Goal: Task Accomplishment & Management: Complete application form

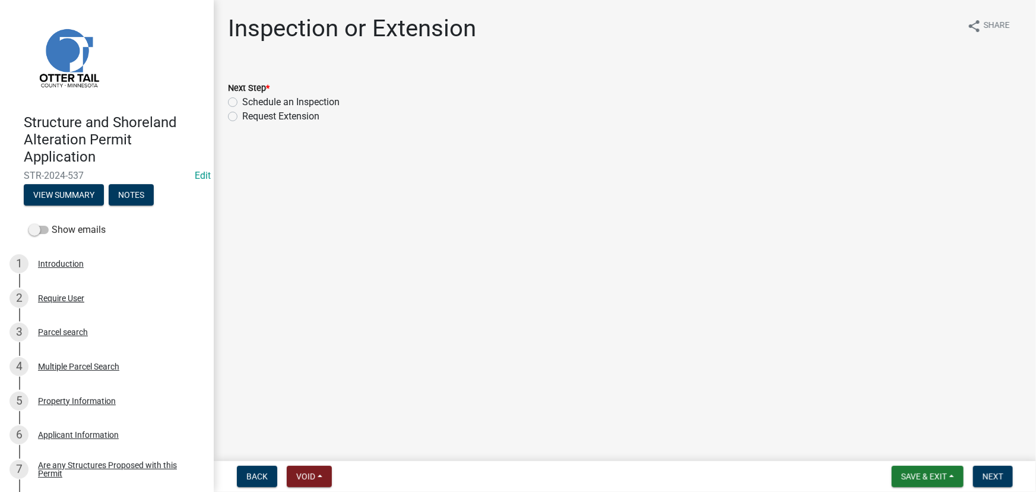
drag, startPoint x: 280, startPoint y: 98, endPoint x: 900, endPoint y: 337, distance: 664.9
click at [280, 98] on label "Schedule an Inspection" at bounding box center [290, 102] width 97 height 14
click at [250, 98] on input "Schedule an Inspection" at bounding box center [246, 99] width 8 height 8
radio input "true"
click at [1004, 475] on button "Next" at bounding box center [993, 475] width 40 height 21
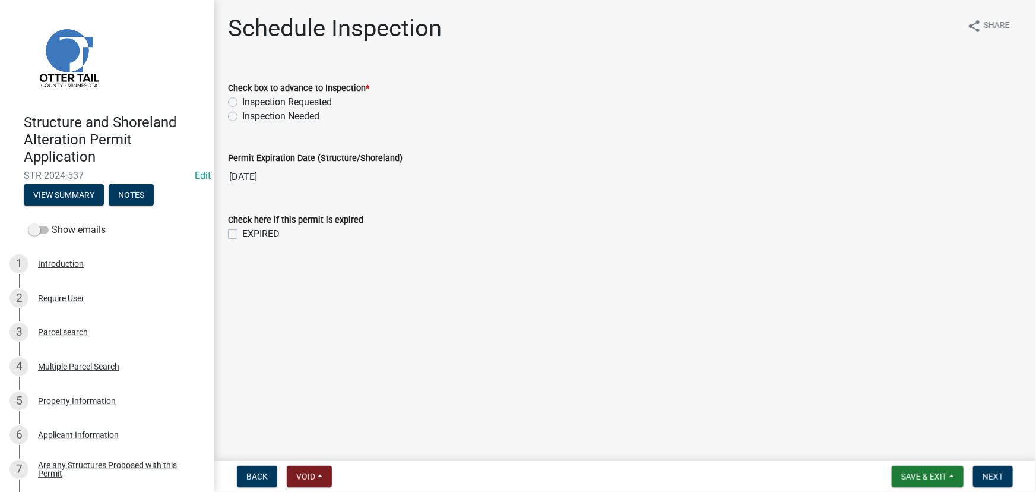
drag, startPoint x: 279, startPoint y: 113, endPoint x: 275, endPoint y: 155, distance: 42.3
click at [279, 113] on label "Inspection Needed" at bounding box center [280, 116] width 77 height 14
click at [250, 113] on input "Inspection Needed" at bounding box center [246, 113] width 8 height 8
radio input "true"
click at [248, 231] on label "EXPIRED" at bounding box center [260, 234] width 37 height 14
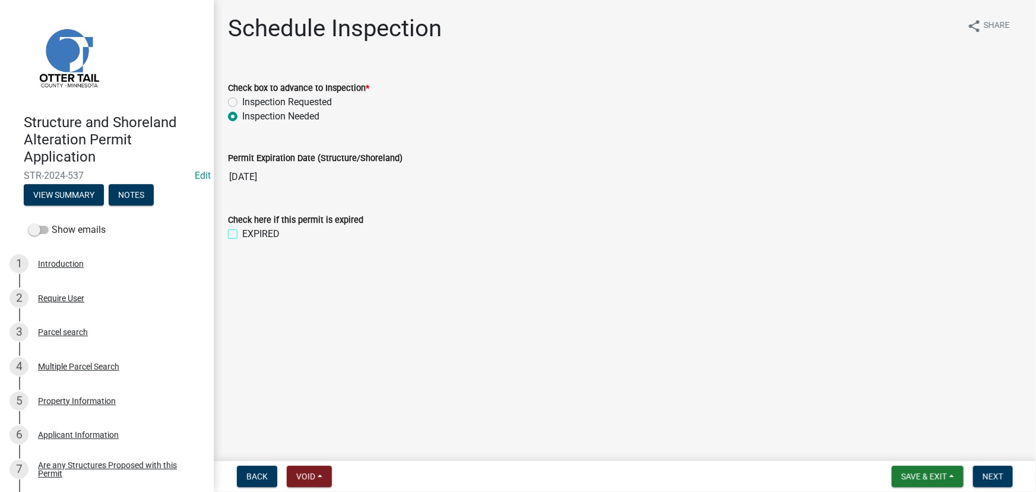
click at [248, 231] on input "EXPIRED" at bounding box center [246, 231] width 8 height 8
checkbox input "true"
click at [988, 476] on span "Next" at bounding box center [992, 475] width 21 height 9
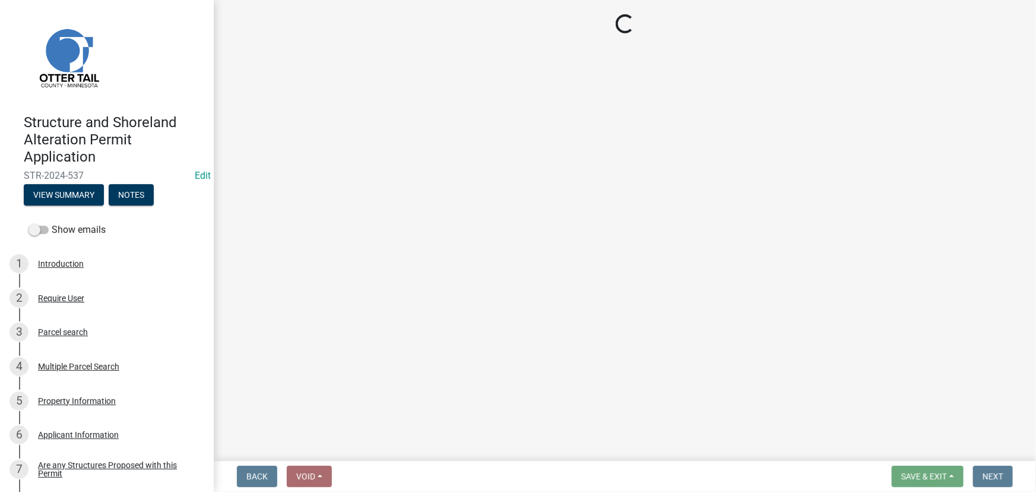
select select "710d5f49-2663-4e73-9718-d0c4e189f5ed"
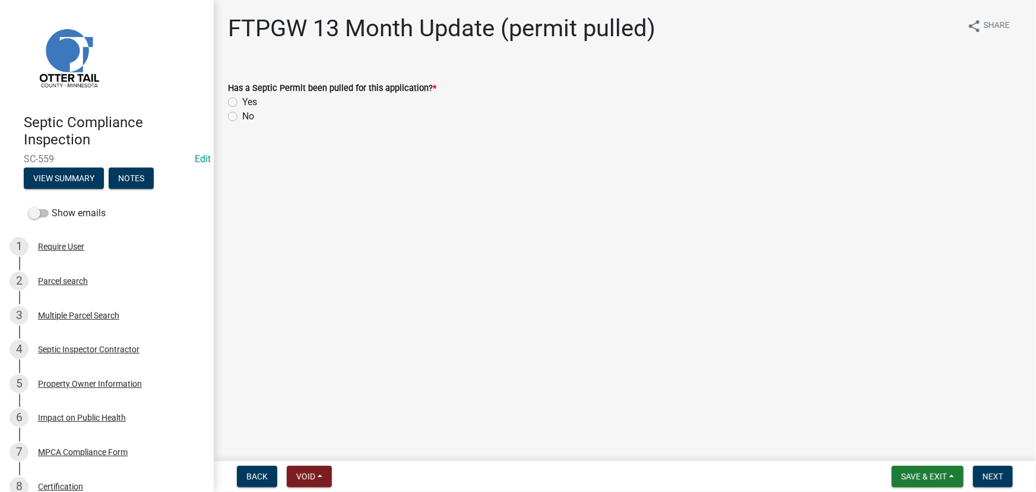
click at [256, 107] on label "Yes" at bounding box center [249, 102] width 15 height 14
click at [250, 103] on input "Yes" at bounding box center [246, 99] width 8 height 8
radio input "true"
click at [984, 478] on span "Next" at bounding box center [992, 475] width 21 height 9
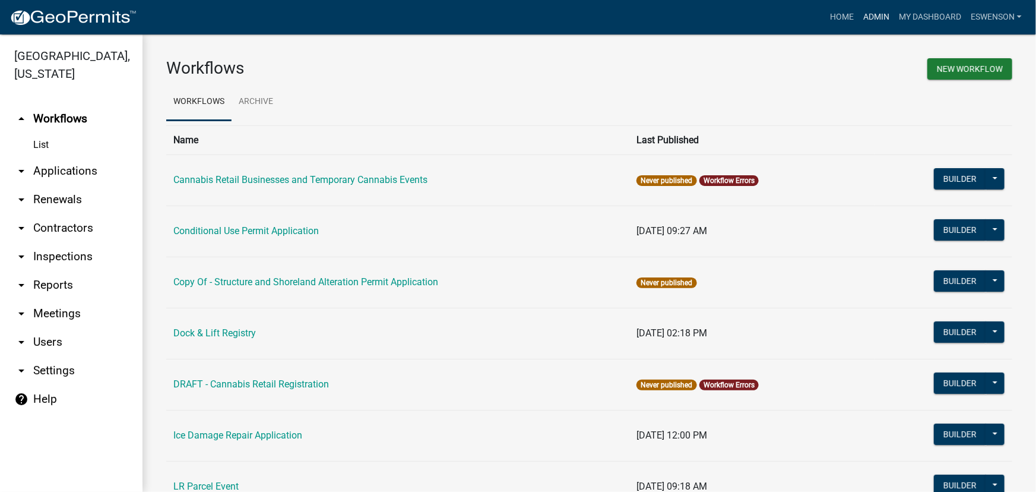
click at [883, 24] on link "Admin" at bounding box center [876, 17] width 36 height 23
click at [80, 177] on link "arrow_drop_down Applications" at bounding box center [71, 171] width 142 height 28
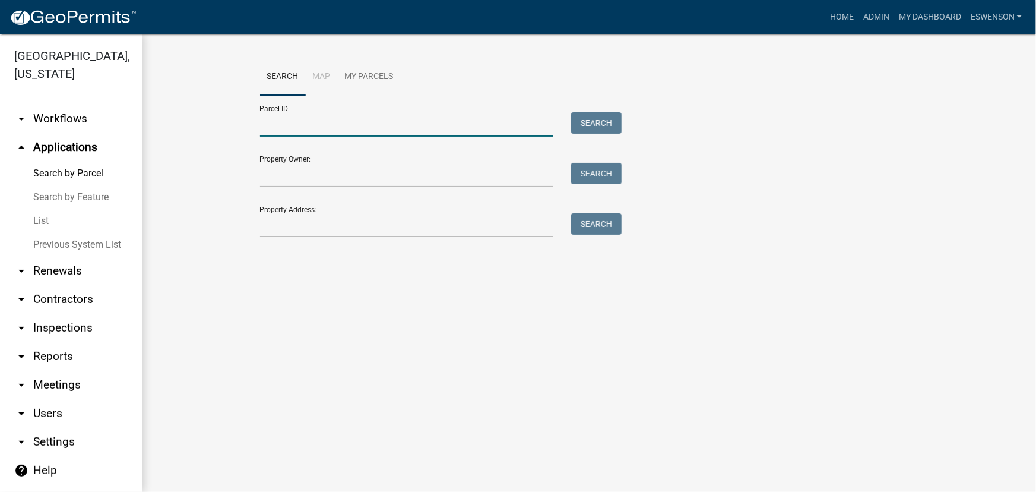
click at [329, 132] on input "Parcel ID:" at bounding box center [407, 124] width 294 height 24
paste input "17000991311000"
click at [598, 136] on div "Search" at bounding box center [593, 124] width 62 height 24
click at [602, 125] on button "Search" at bounding box center [596, 122] width 50 height 21
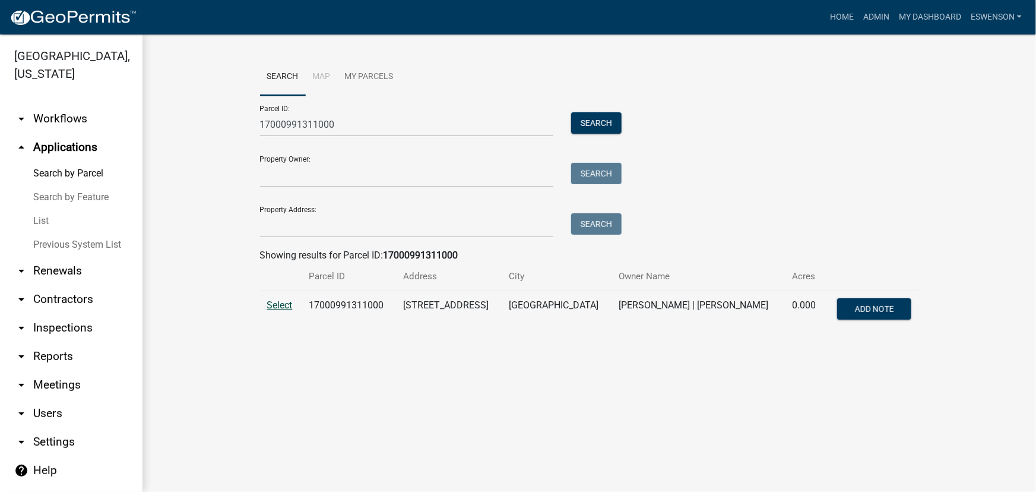
click at [273, 301] on span "Select" at bounding box center [280, 304] width 26 height 11
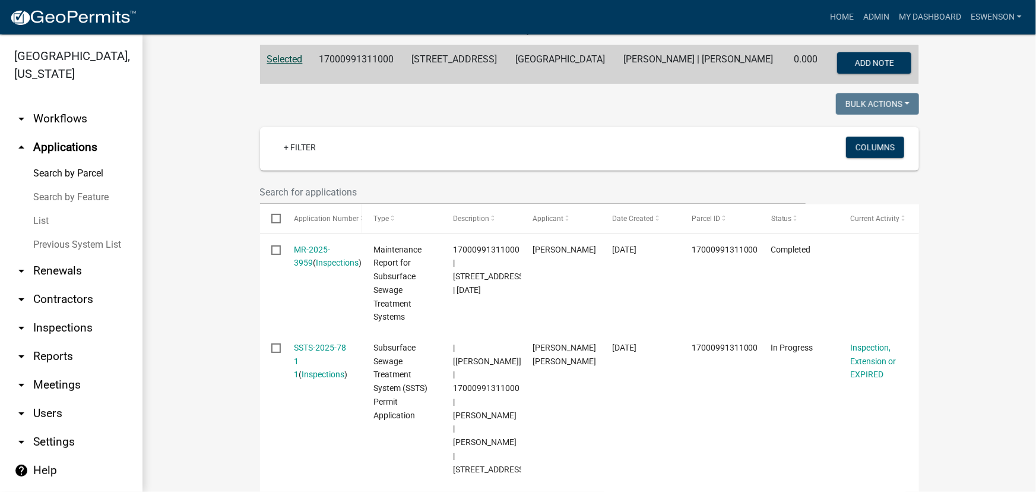
scroll to position [53, 0]
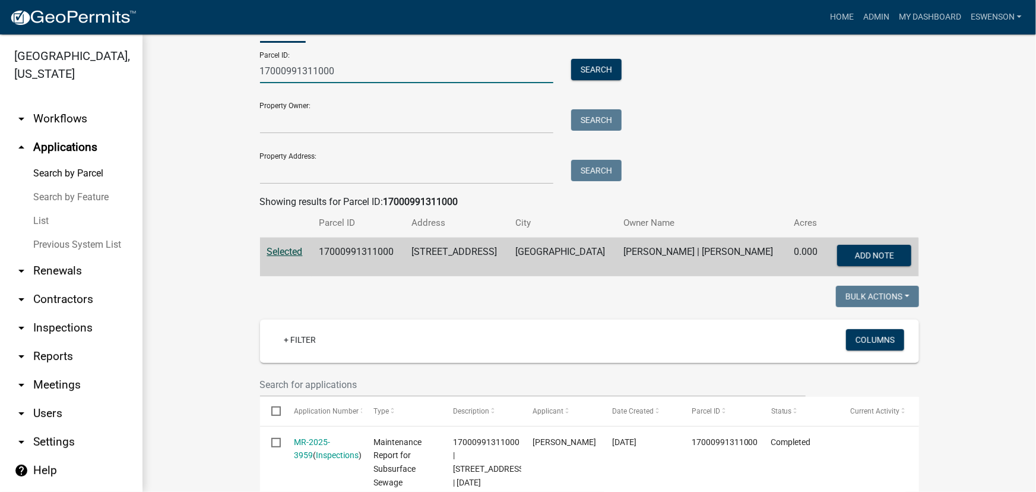
click at [321, 80] on input "17000991311000" at bounding box center [407, 71] width 294 height 24
paste input "47000360255"
type input "47000360255000"
click at [594, 73] on button "Search" at bounding box center [596, 69] width 50 height 21
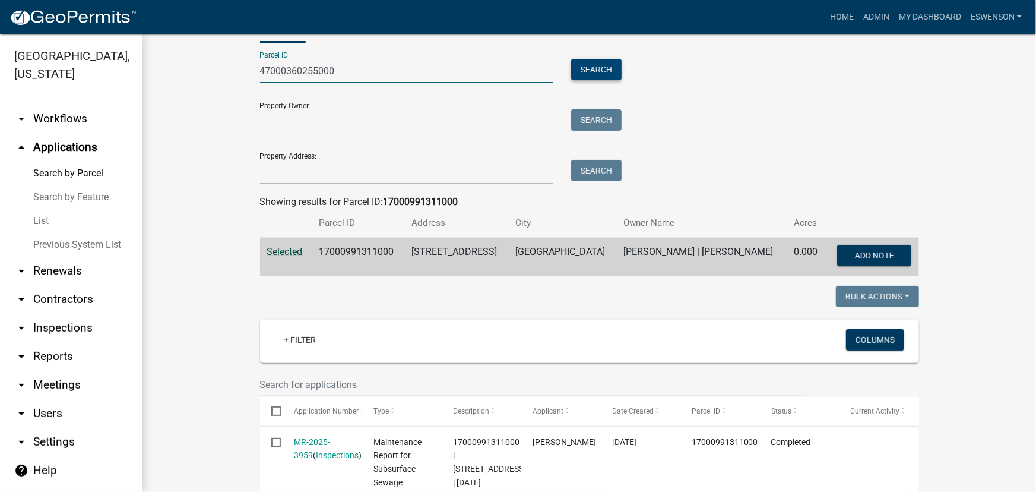
scroll to position [0, 0]
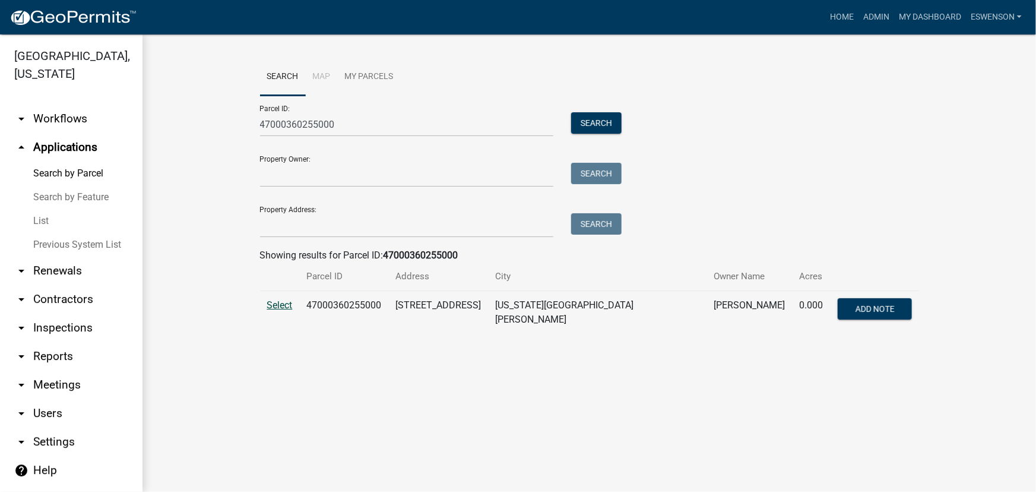
click at [271, 302] on span "Select" at bounding box center [280, 304] width 26 height 11
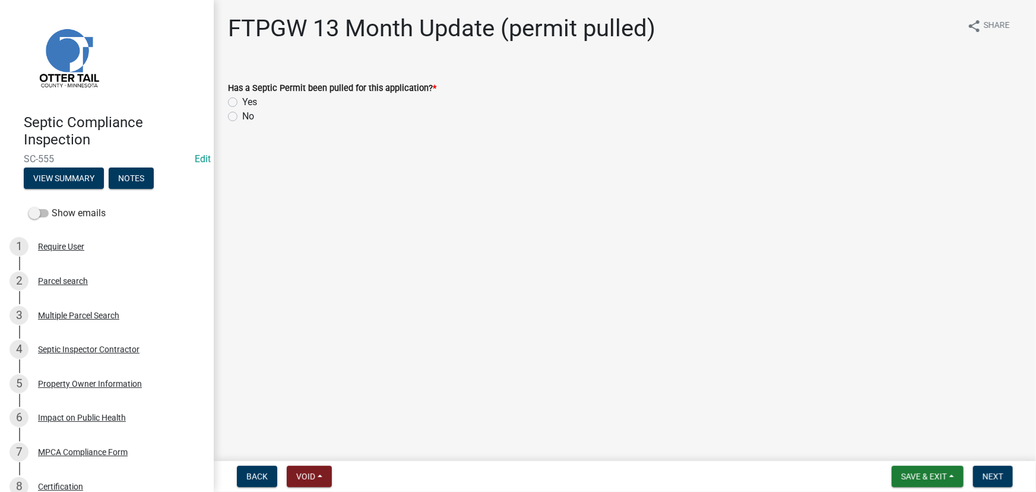
click at [239, 109] on div "No" at bounding box center [625, 116] width 794 height 14
click at [251, 119] on label "No" at bounding box center [248, 116] width 12 height 14
click at [250, 117] on input "No" at bounding box center [246, 113] width 8 height 8
radio input "true"
click at [984, 476] on span "Next" at bounding box center [992, 475] width 21 height 9
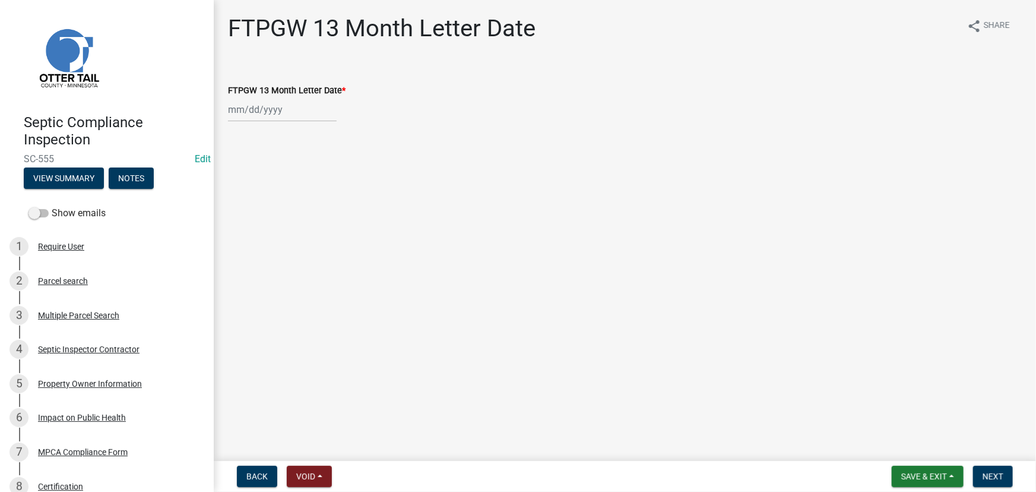
click at [272, 107] on div at bounding box center [282, 109] width 109 height 24
select select "8"
select select "2025"
click at [239, 249] on div "25" at bounding box center [239, 248] width 19 height 19
type input "[DATE]"
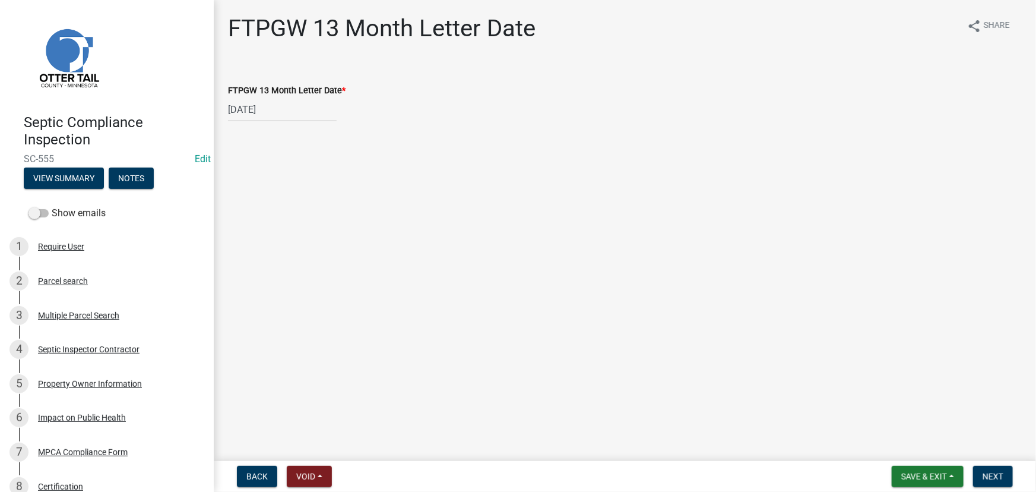
click at [995, 490] on nav "Back Void Withdraw Lock Expire Void Save & Exit Save Save & Exit Next" at bounding box center [625, 476] width 822 height 31
click at [991, 476] on span "Next" at bounding box center [992, 475] width 21 height 9
click at [274, 72] on link "FTPGW 13 Month Letter" at bounding box center [278, 73] width 101 height 11
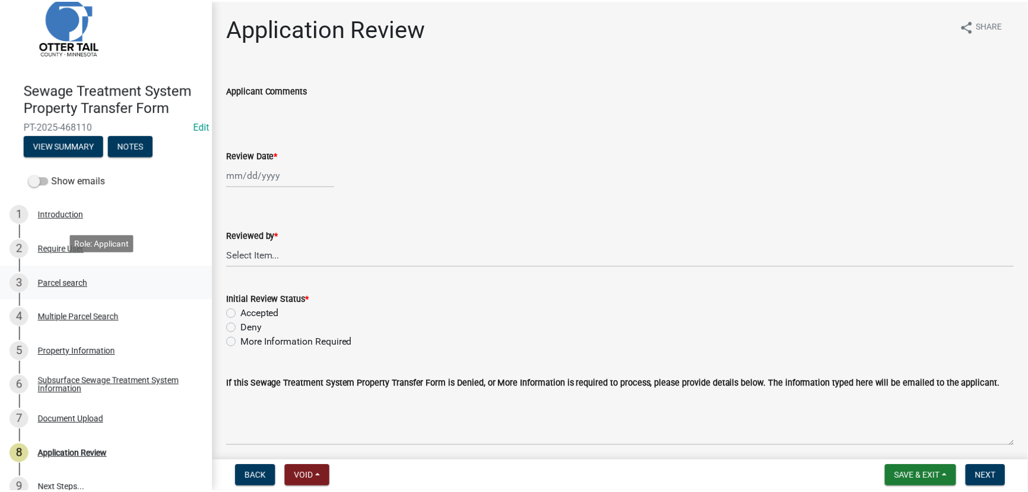
scroll to position [50, 0]
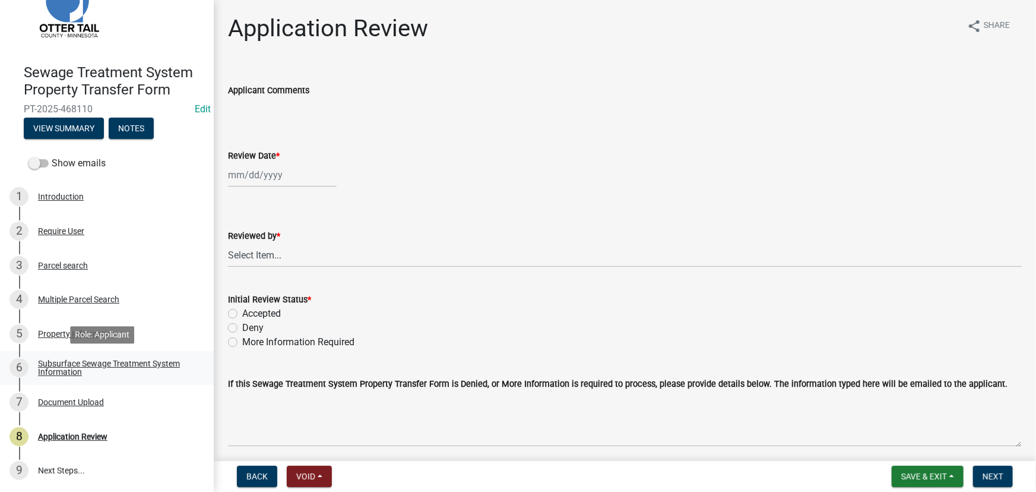
click at [134, 368] on div "Subsurface Sewage Treatment System Information" at bounding box center [116, 367] width 157 height 17
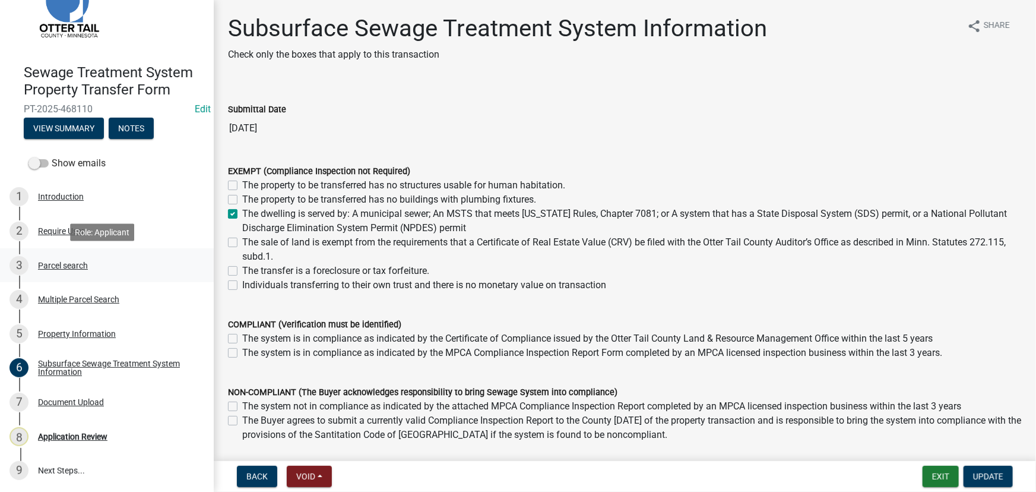
click at [81, 273] on div "3 Parcel search" at bounding box center [101, 265] width 185 height 19
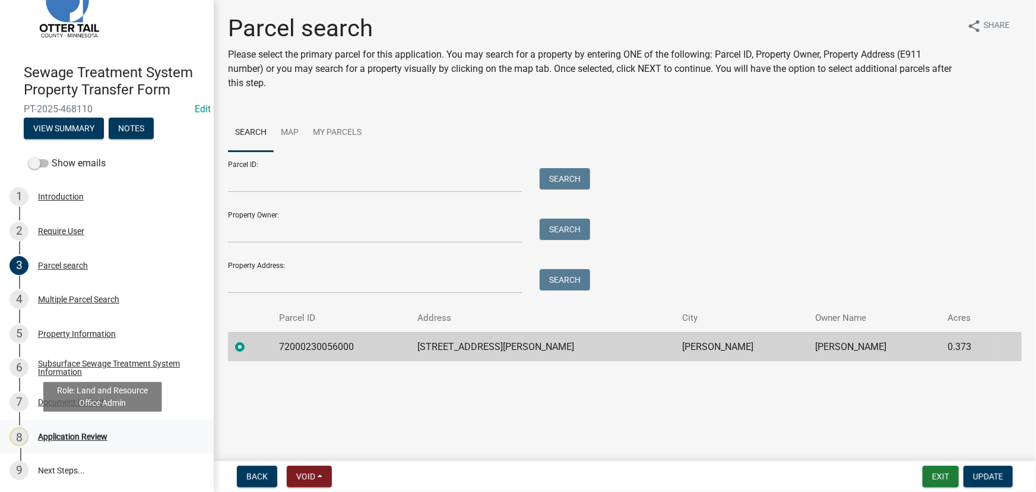
click at [91, 432] on div "Application Review" at bounding box center [72, 436] width 69 height 8
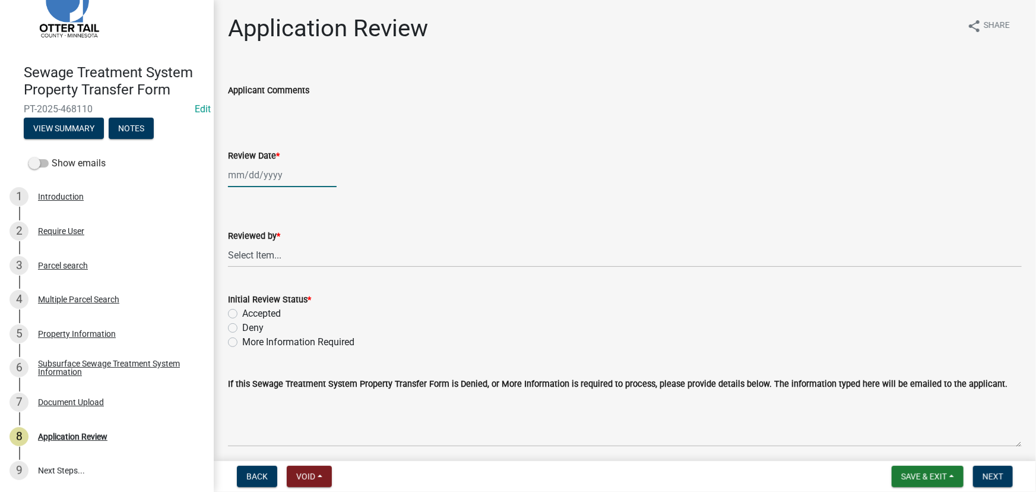
click at [283, 176] on div at bounding box center [282, 175] width 109 height 24
select select "8"
select select "2025"
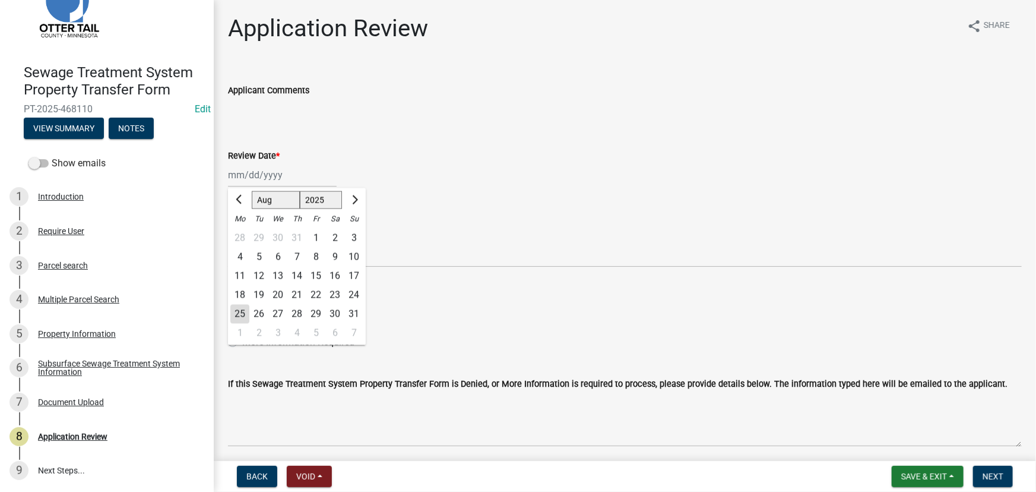
click at [245, 311] on div "25" at bounding box center [239, 314] width 19 height 19
type input "08/25/2025"
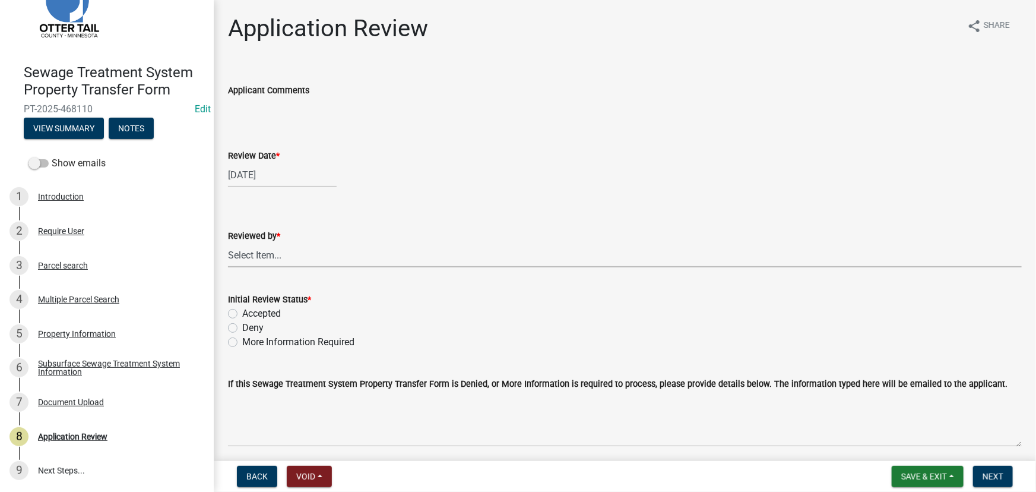
click at [256, 244] on select "Select Item... Alexis Newark Amy Busko Andrea Perales Brittany Tollefson Christ…" at bounding box center [625, 255] width 794 height 24
click at [228, 243] on select "Select Item... Alexis Newark Amy Busko Andrea Perales Brittany Tollefson Christ…" at bounding box center [625, 255] width 794 height 24
select select "190fd4c8-42ef-492b-a4a0-a0213555944c"
click at [265, 306] on label "Accepted" at bounding box center [261, 313] width 39 height 14
click at [250, 306] on input "Accepted" at bounding box center [246, 310] width 8 height 8
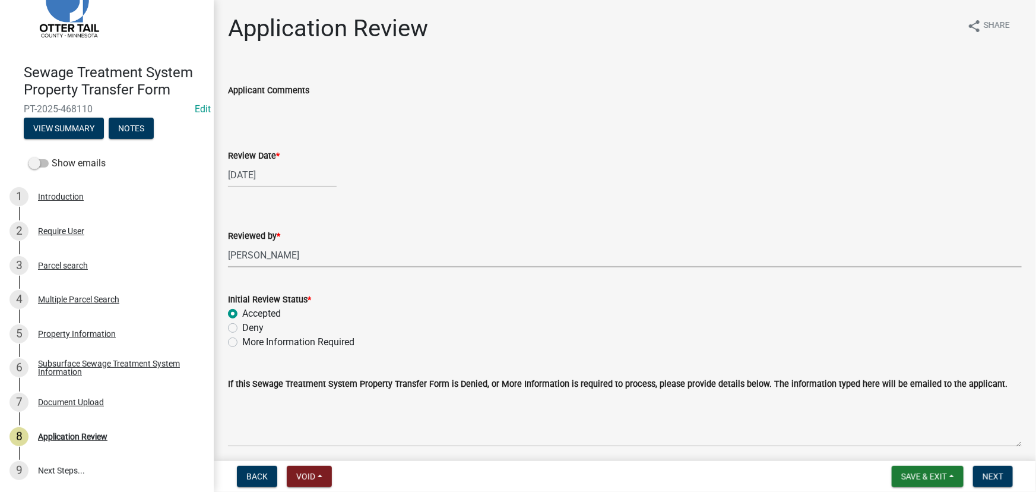
radio input "true"
click at [1003, 474] on button "Next" at bounding box center [993, 475] width 40 height 21
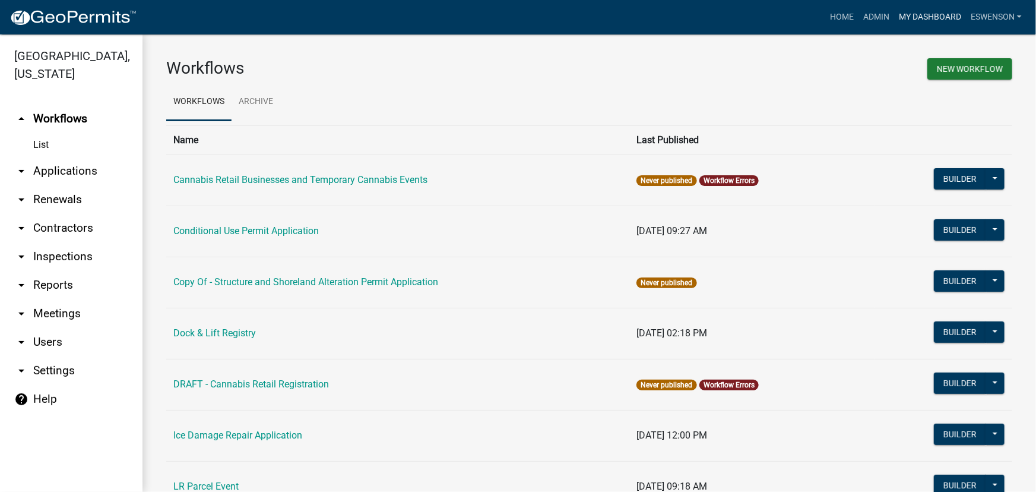
click at [930, 15] on link "My Dashboard" at bounding box center [930, 17] width 72 height 23
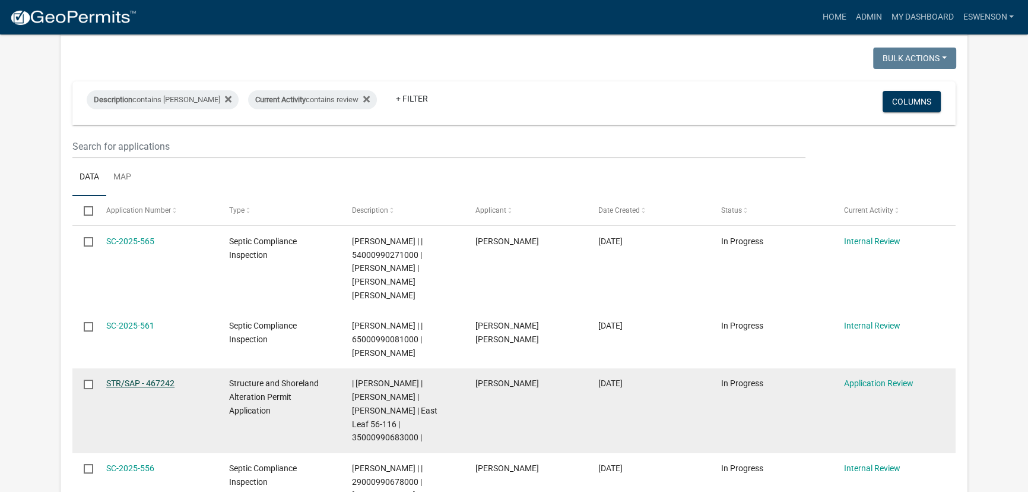
scroll to position [53, 0]
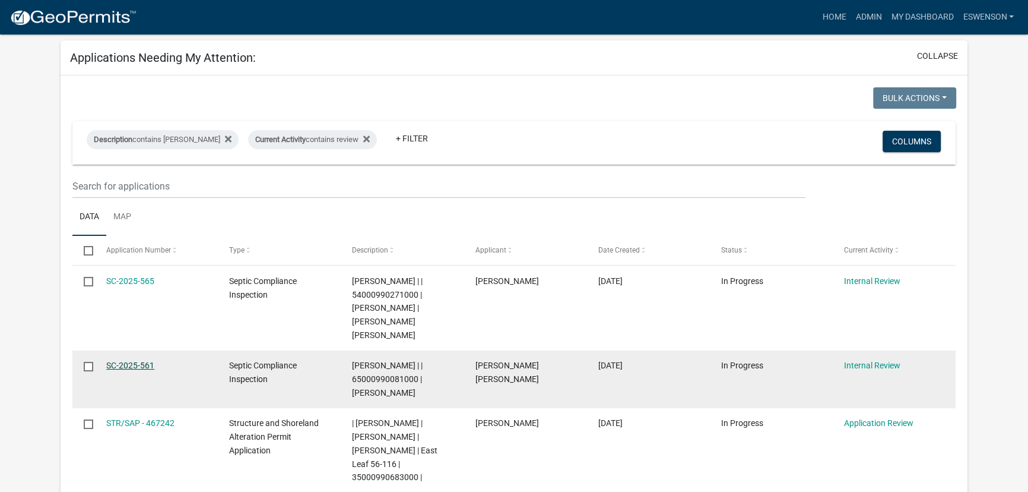
click at [141, 360] on link "SC-2025-561" at bounding box center [130, 364] width 48 height 9
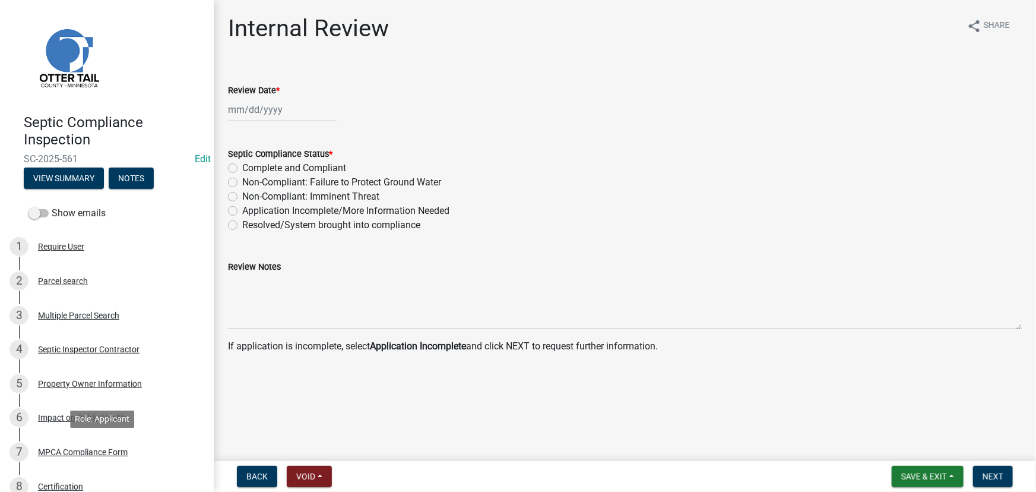
click at [86, 449] on div "MPCA Compliance Form" at bounding box center [83, 452] width 90 height 8
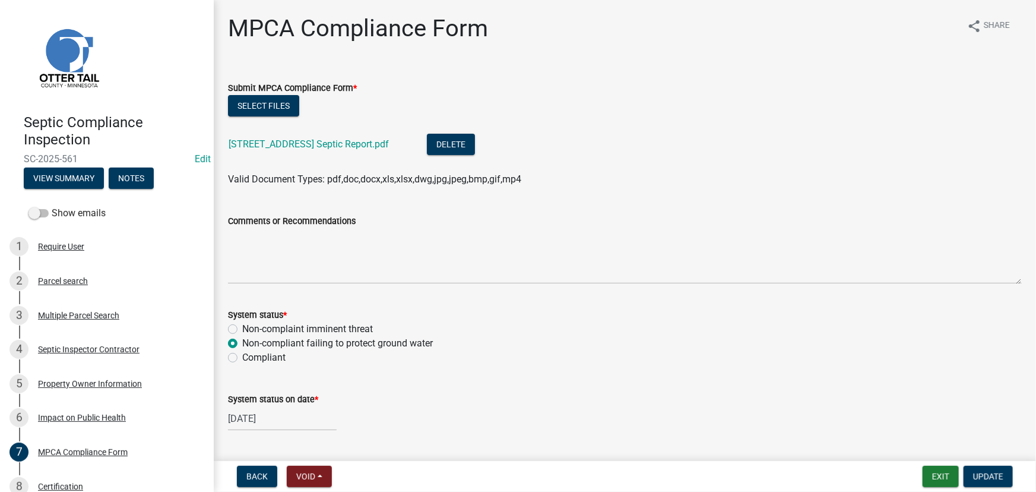
click at [362, 153] on div "207 E Main Ave Clitherall Septic Report.pdf" at bounding box center [318, 146] width 179 height 24
click at [363, 142] on link "207 E Main Ave Clitherall Septic Report.pdf" at bounding box center [309, 143] width 160 height 11
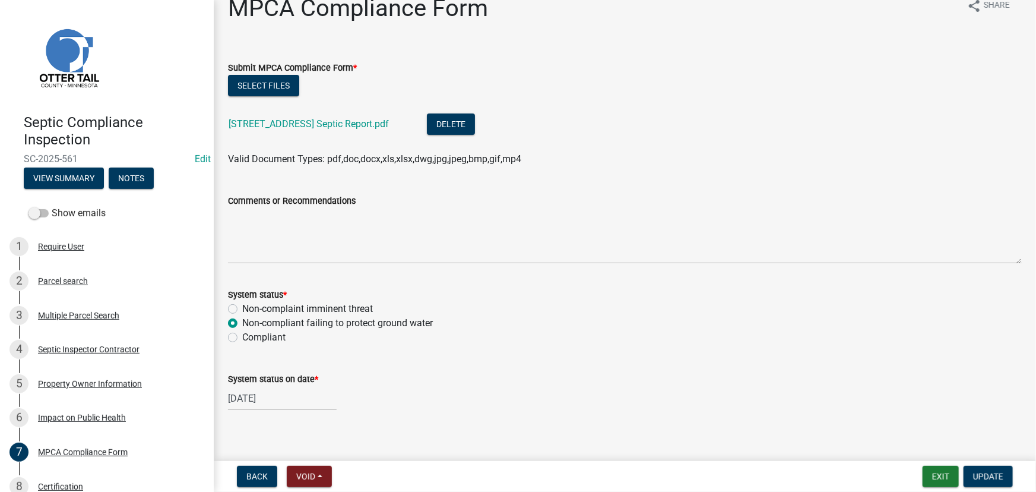
scroll to position [31, 0]
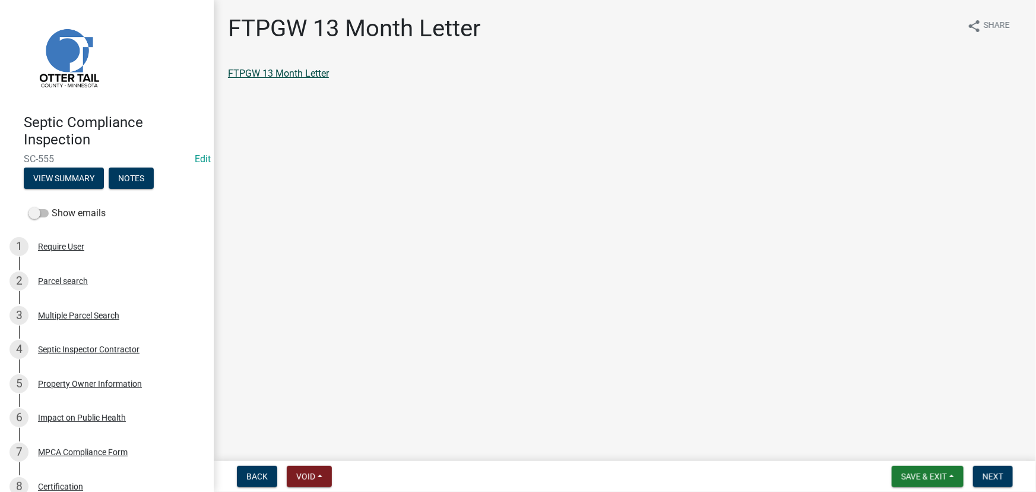
click at [277, 77] on link "FTPGW 13 Month Letter" at bounding box center [278, 73] width 101 height 11
click at [984, 474] on span "Next" at bounding box center [992, 475] width 21 height 9
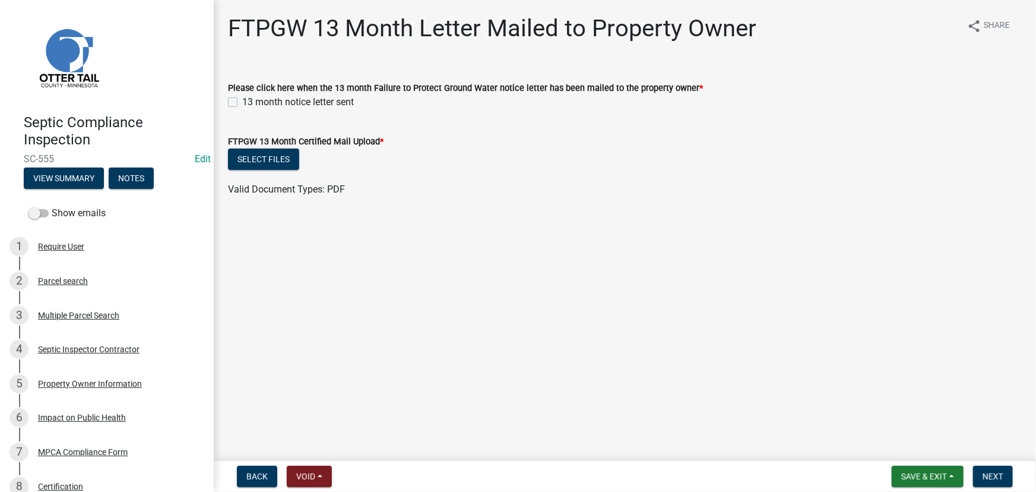
click at [277, 100] on label "13 month notice letter sent" at bounding box center [298, 102] width 112 height 14
click at [250, 100] on input "13 month notice letter sent" at bounding box center [246, 99] width 8 height 8
checkbox input "true"
click at [267, 163] on button "Select files" at bounding box center [263, 158] width 71 height 21
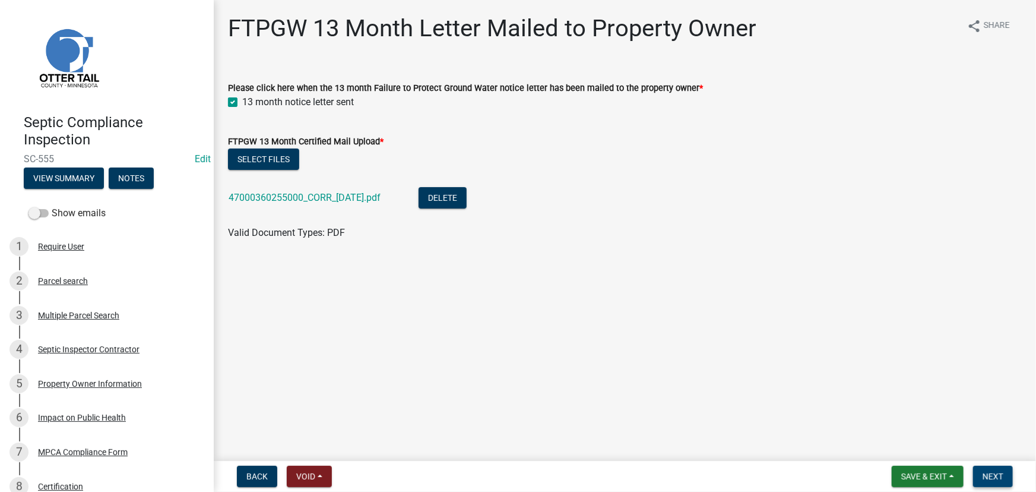
click at [987, 476] on span "Next" at bounding box center [992, 475] width 21 height 9
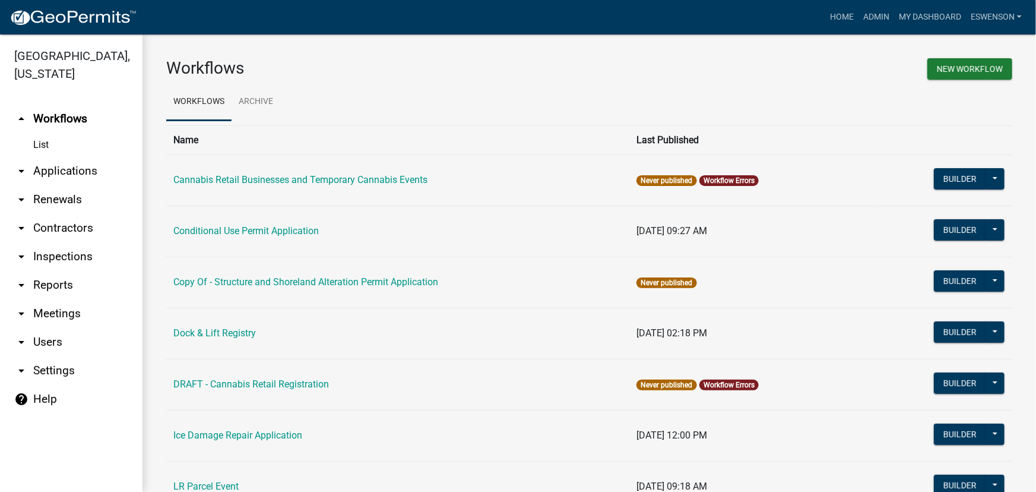
drag, startPoint x: 91, startPoint y: 172, endPoint x: 160, endPoint y: 206, distance: 76.7
click at [91, 172] on link "arrow_drop_down Applications" at bounding box center [71, 171] width 142 height 28
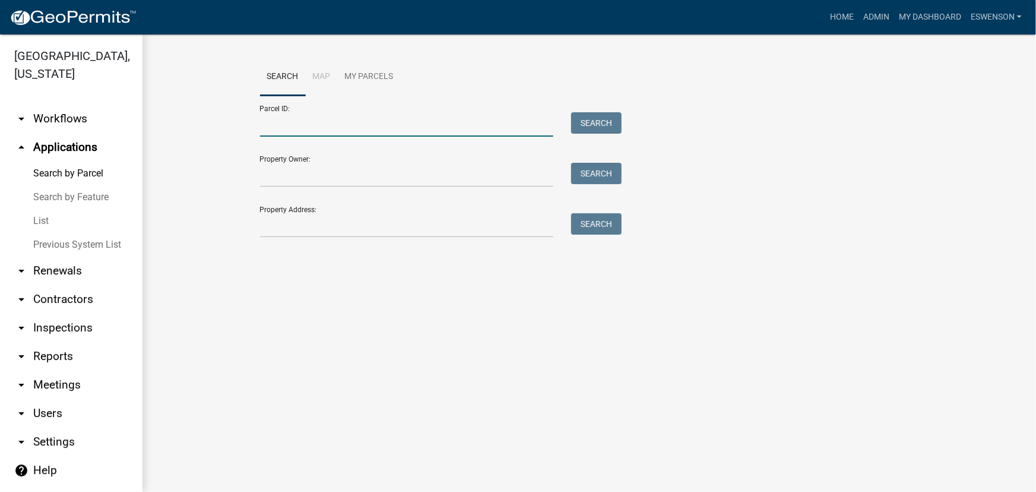
click at [316, 128] on input "Parcel ID:" at bounding box center [407, 124] width 294 height 24
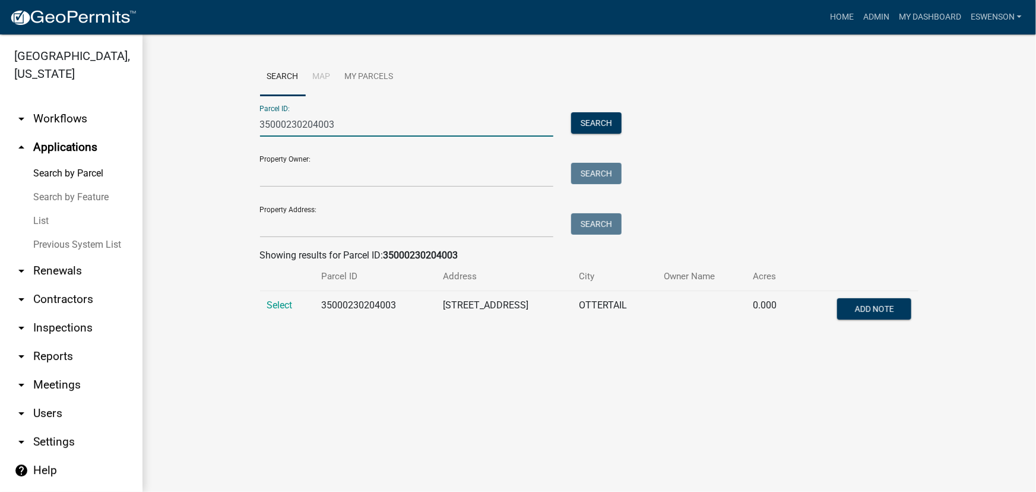
drag, startPoint x: 372, startPoint y: 119, endPoint x: 2, endPoint y: 121, distance: 369.8
click at [2, 121] on div "Otter Tail County, Minnesota arrow_drop_down Workflows List arrow_drop_up Appli…" at bounding box center [518, 262] width 1036 height 457
type input "35000230204003"
click at [278, 310] on td "Select" at bounding box center [287, 310] width 54 height 39
click at [280, 300] on span "Select" at bounding box center [280, 304] width 26 height 11
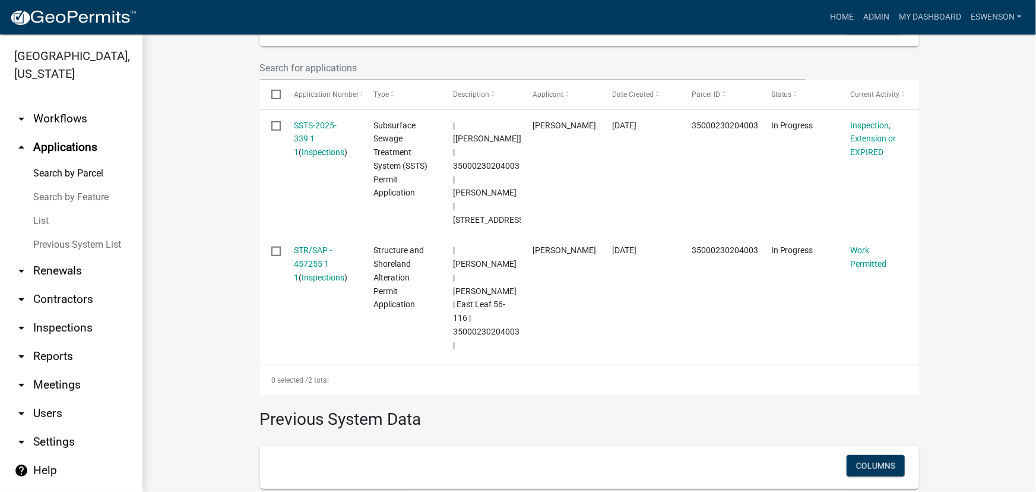
scroll to position [432, 0]
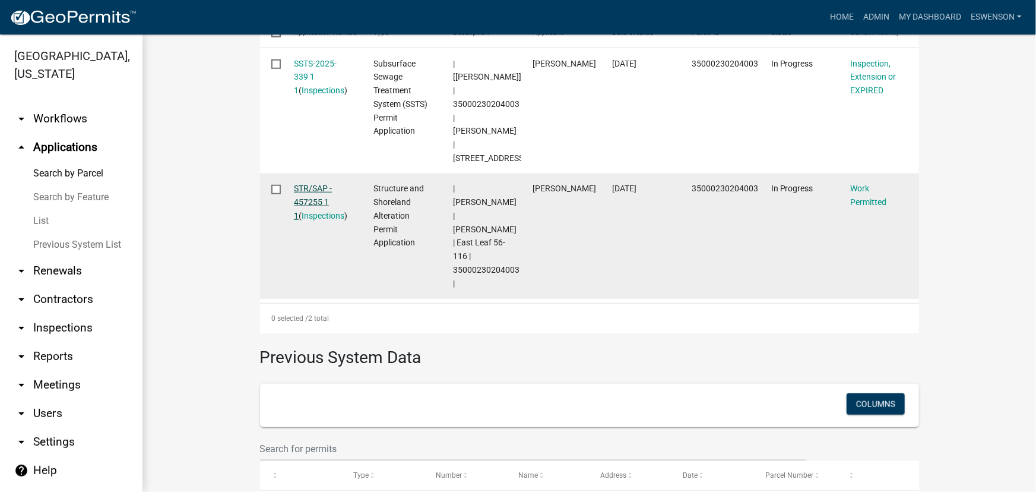
click at [294, 183] on link "STR/SAP - 457255 1 1" at bounding box center [313, 201] width 38 height 37
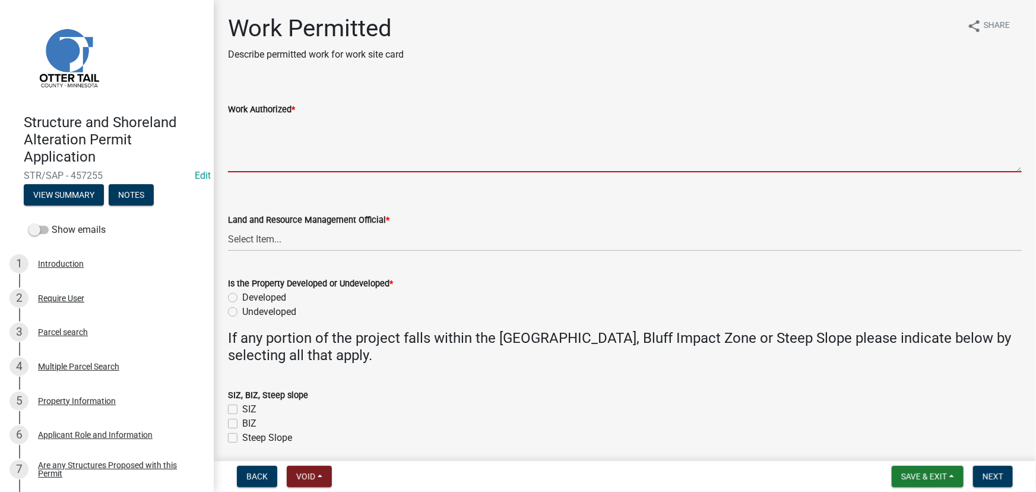
click at [333, 149] on textarea "Work Authorized *" at bounding box center [625, 144] width 794 height 56
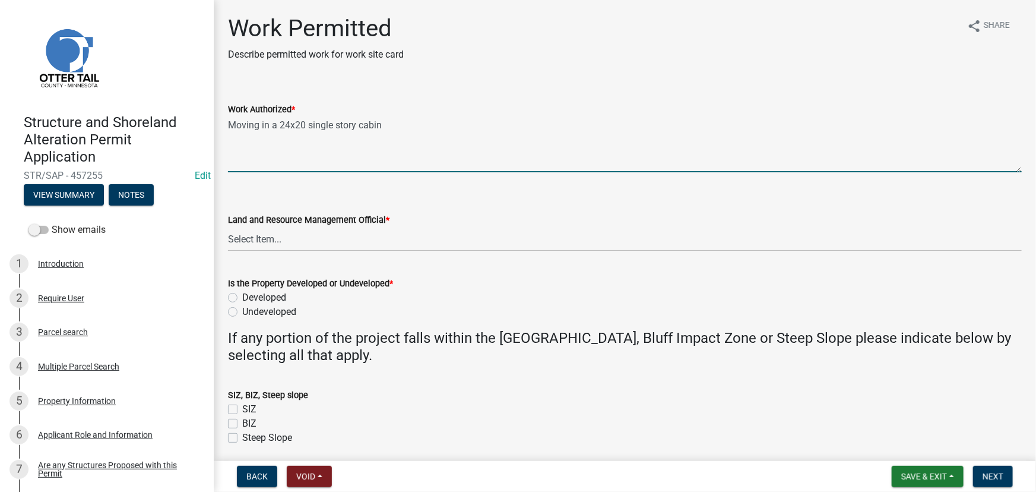
click at [290, 150] on textarea "Moving in a 24x20 single story cabin" at bounding box center [625, 144] width 794 height 56
click at [243, 161] on textarea "Moving in a 24x20 single story cabin Minimal earthmoving, removing some top soi…" at bounding box center [625, 144] width 794 height 56
paste textarea "All setbacks and impervious surface requirements to be met. Top dress, seed and…"
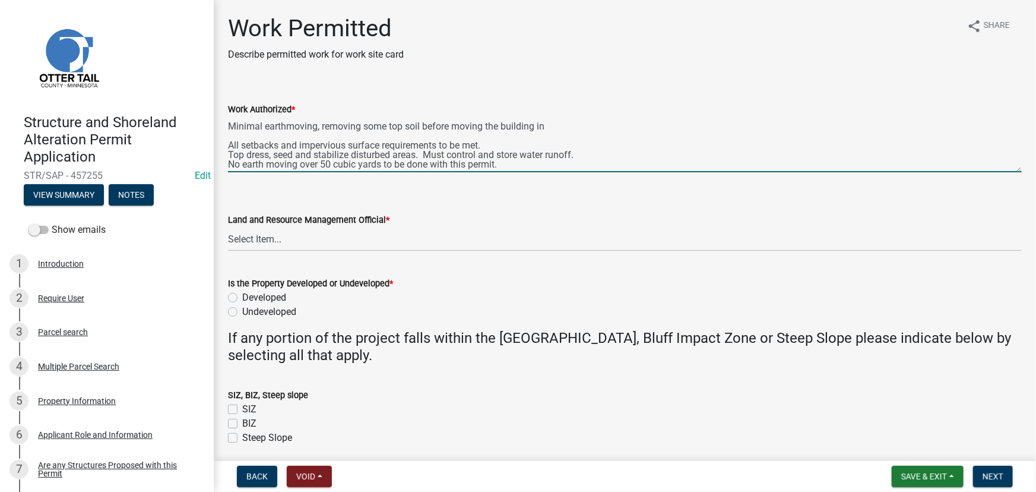
scroll to position [28, 0]
click at [593, 144] on textarea "Moving in a 24x20 single story cabin Minimal earthmoving, removing some top soi…" at bounding box center [625, 144] width 794 height 56
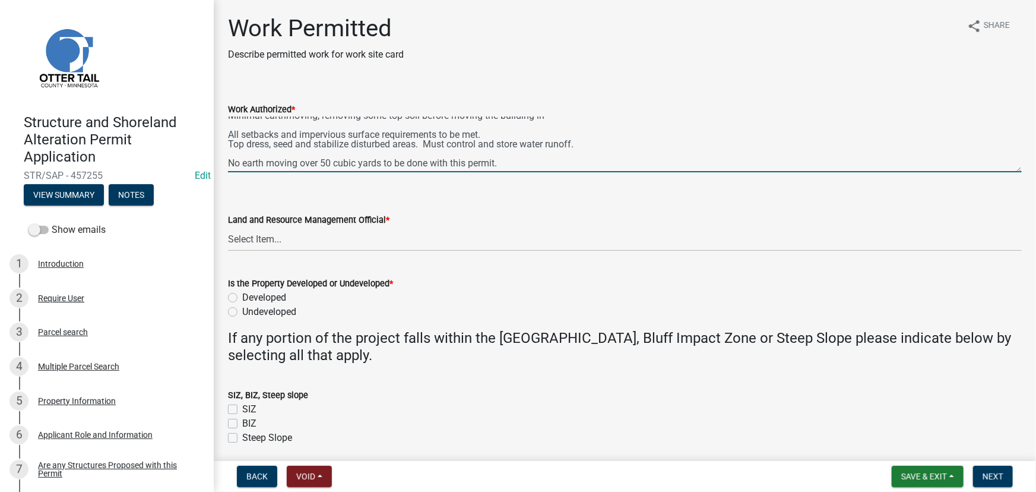
click at [302, 166] on textarea "Moving in a 24x20 single story cabin Minimal earthmoving, removing some top soi…" at bounding box center [625, 144] width 794 height 56
type textarea "Moving in a 24x20 single story cabin Minimal earthmoving, removing some top soi…"
click at [264, 248] on select "Select Item... Alexis Newark Amy Busko Andrea Perales Brittany Tollefson Christ…" at bounding box center [625, 239] width 794 height 24
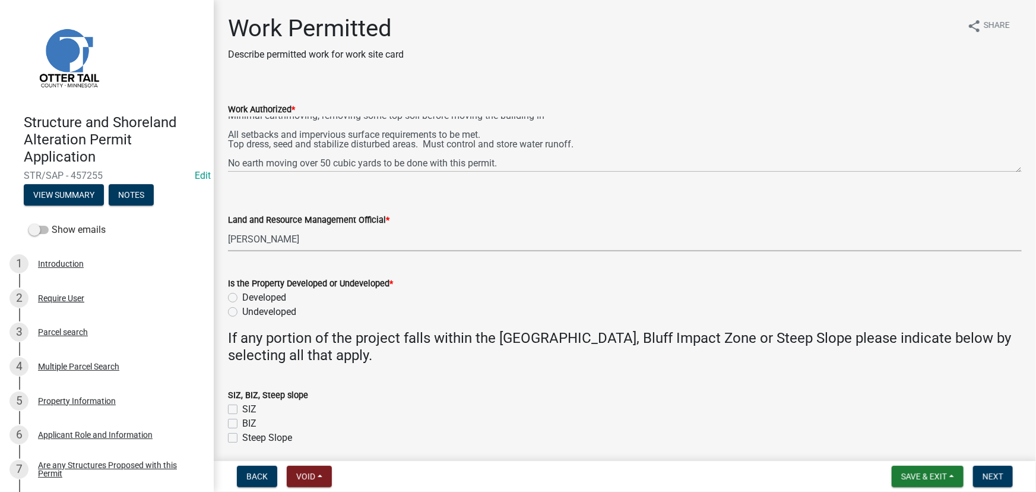
click at [228, 227] on select "Select Item... Alexis Newark Amy Busko Andrea Perales Brittany Tollefson Christ…" at bounding box center [625, 239] width 794 height 24
select select "190fd4c8-42ef-492b-a4a0-a0213555944c"
click at [272, 294] on label "Developed" at bounding box center [264, 297] width 44 height 14
click at [250, 294] on input "Developed" at bounding box center [246, 294] width 8 height 8
radio input "true"
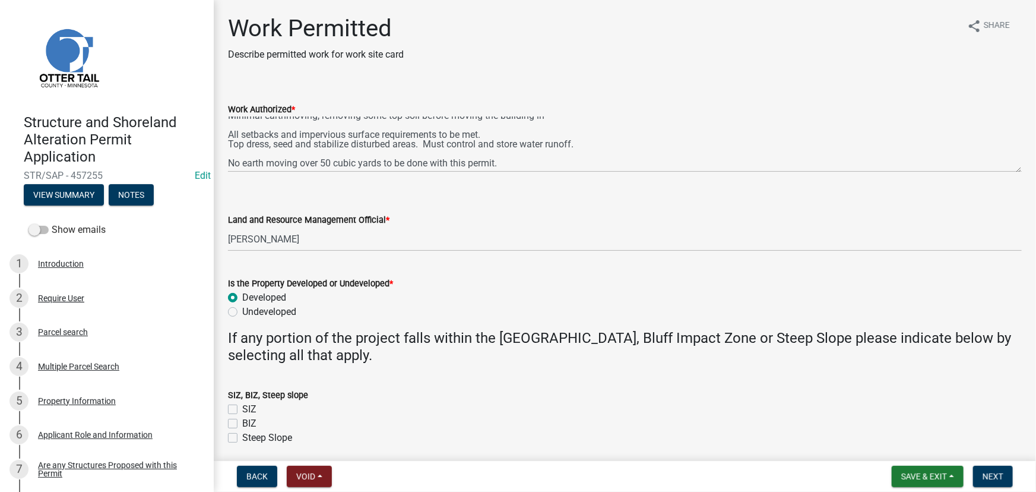
click at [273, 316] on label "Undeveloped" at bounding box center [269, 312] width 54 height 14
click at [250, 312] on input "Undeveloped" at bounding box center [246, 309] width 8 height 8
radio input "true"
click at [1000, 473] on span "Next" at bounding box center [992, 475] width 21 height 9
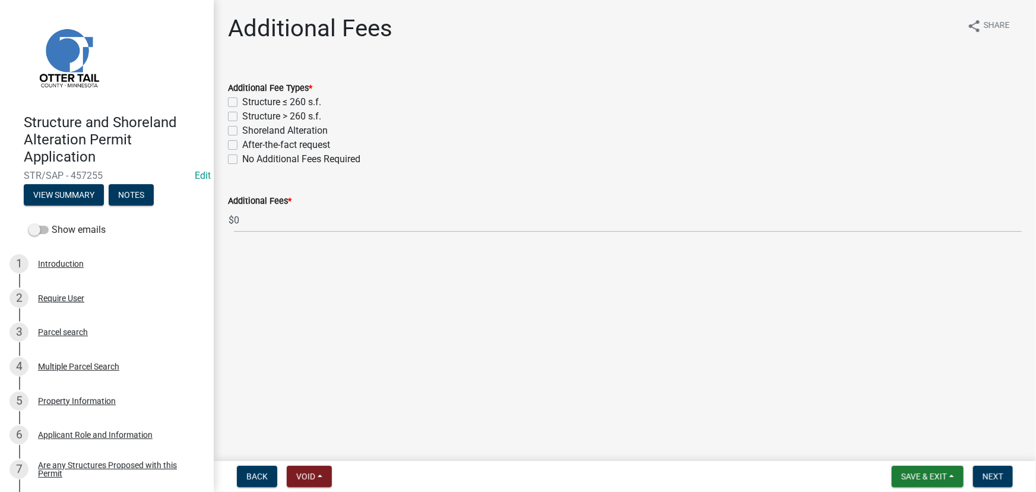
click at [275, 123] on label "Shoreland Alteration" at bounding box center [284, 130] width 85 height 14
click at [250, 123] on input "Shoreland Alteration" at bounding box center [246, 127] width 8 height 8
checkbox input "true"
checkbox input "false"
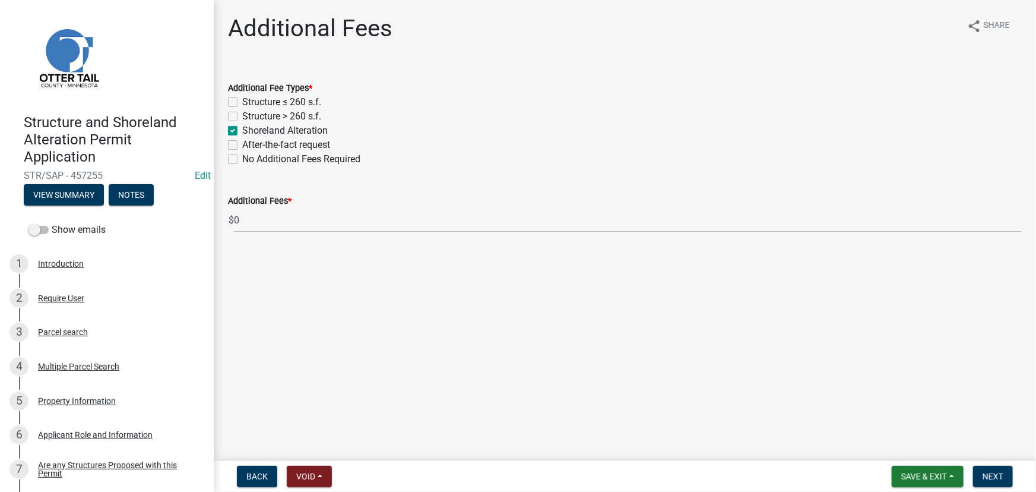
checkbox input "true"
checkbox input "false"
click at [290, 113] on label "Structure > 260 s.f." at bounding box center [281, 116] width 79 height 14
click at [250, 113] on input "Structure > 260 s.f." at bounding box center [246, 113] width 8 height 8
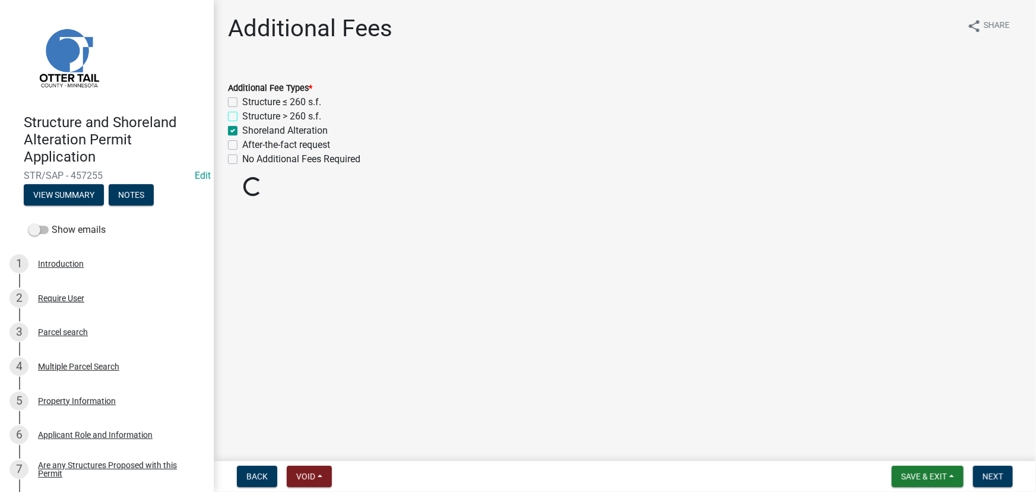
checkbox input "true"
checkbox input "false"
checkbox input "true"
checkbox input "false"
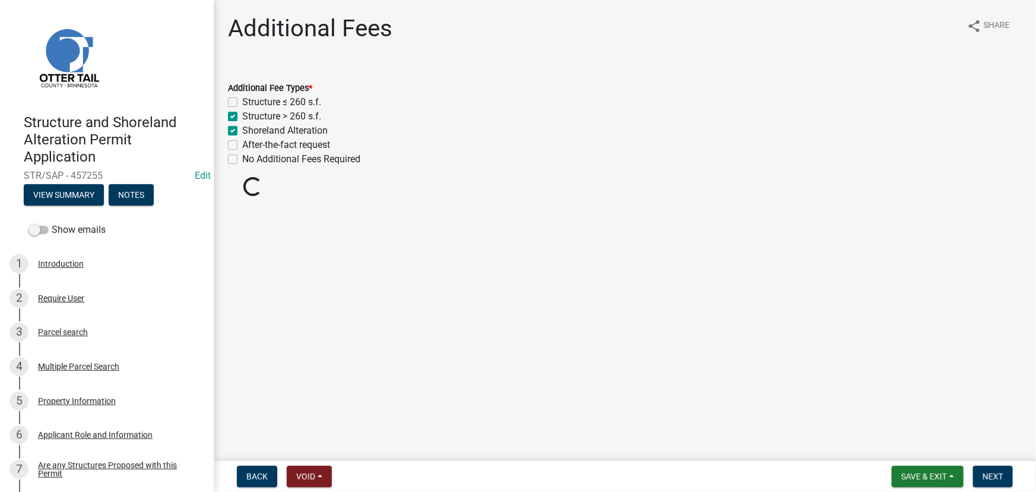
checkbox input "false"
click at [287, 132] on label "Shoreland Alteration" at bounding box center [284, 130] width 85 height 14
click at [250, 131] on input "Shoreland Alteration" at bounding box center [246, 127] width 8 height 8
checkbox input "false"
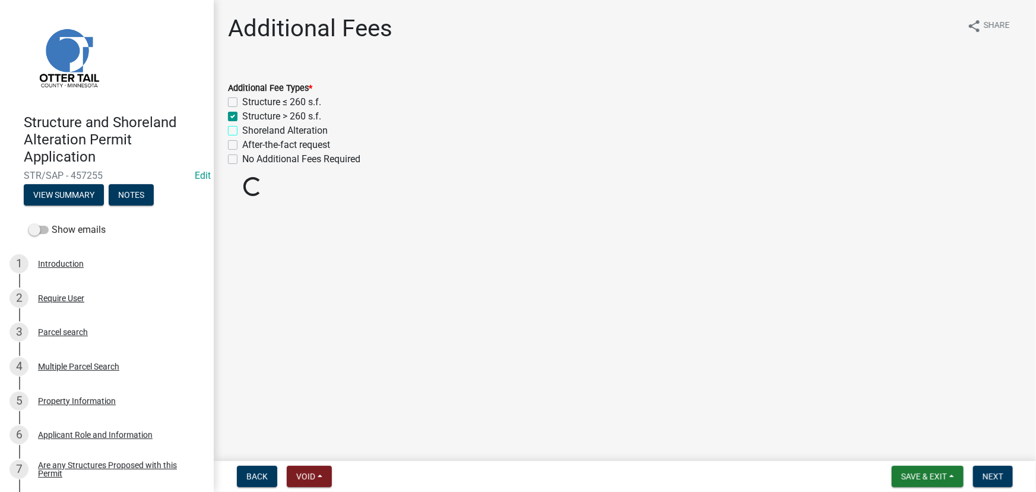
checkbox input "true"
checkbox input "false"
click at [1007, 482] on button "Next" at bounding box center [993, 475] width 40 height 21
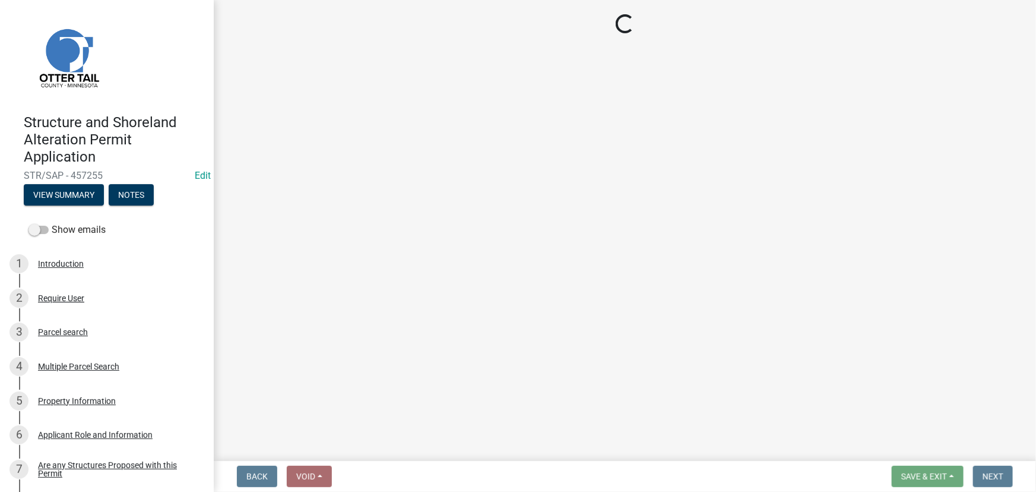
select select "3: 3"
